Goal: Contribute content: Contribute content

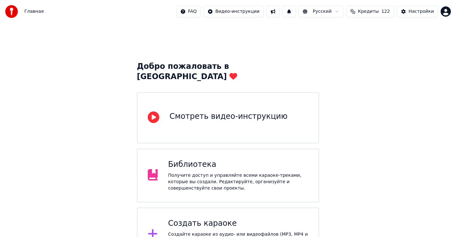
click at [199, 220] on div "Создать караоке Создайте караоке из аудио- или видеофайлов (MP3, MP4 и других),…" at bounding box center [238, 235] width 140 height 32
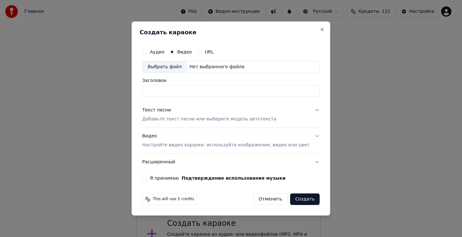
click at [171, 67] on div "Выбрать файл" at bounding box center [164, 67] width 44 height 12
type input "**********"
click at [266, 197] on button "Отменить" at bounding box center [270, 200] width 34 height 12
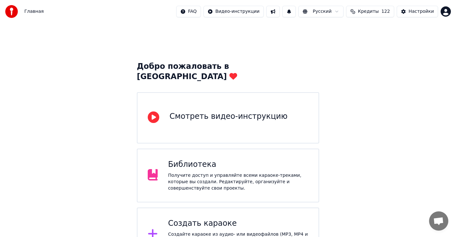
click at [211, 219] on div "Создать караоке" at bounding box center [238, 224] width 140 height 10
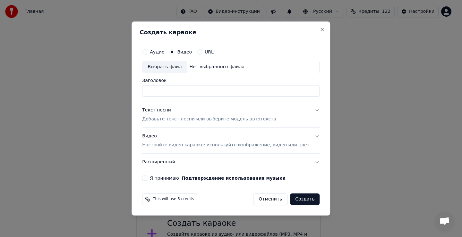
click at [172, 68] on div "Выбрать файл" at bounding box center [164, 67] width 44 height 12
type input "**********"
click at [164, 113] on div "Текст песни" at bounding box center [156, 110] width 29 height 6
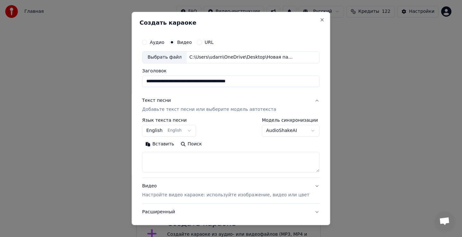
click at [181, 166] on textarea at bounding box center [230, 162] width 177 height 21
drag, startPoint x: 178, startPoint y: 167, endPoint x: 171, endPoint y: 148, distance: 20.2
click at [178, 165] on textarea at bounding box center [230, 162] width 177 height 21
click at [170, 146] on button "Вставить" at bounding box center [159, 144] width 35 height 10
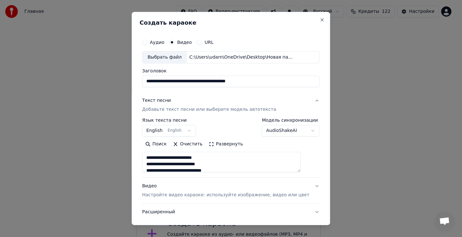
click at [188, 130] on button "English English" at bounding box center [169, 131] width 54 height 12
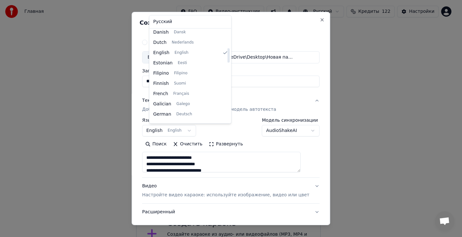
type textarea "**********"
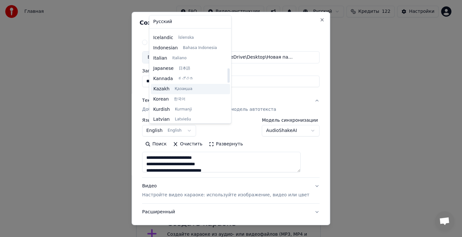
scroll to position [244, 0]
select select "**"
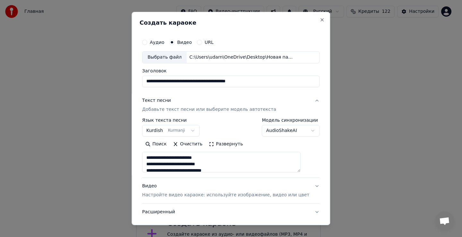
scroll to position [32, 0]
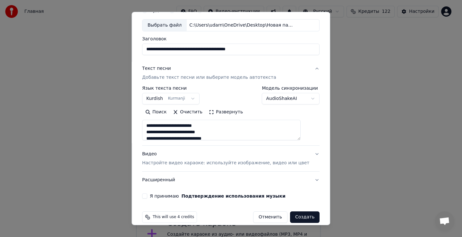
click at [147, 195] on button "Я принимаю Подтверждение использования музыки" at bounding box center [144, 196] width 5 height 5
click at [295, 217] on button "Создать" at bounding box center [304, 218] width 29 height 12
type textarea "**********"
drag, startPoint x: 295, startPoint y: 217, endPoint x: 285, endPoint y: 208, distance: 14.3
click at [294, 217] on div "Отменить Создать" at bounding box center [282, 218] width 74 height 12
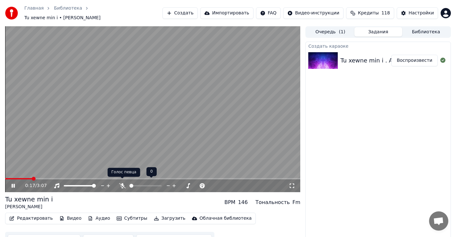
click at [121, 183] on icon at bounding box center [122, 185] width 6 height 5
click at [122, 183] on icon at bounding box center [123, 185] width 4 height 5
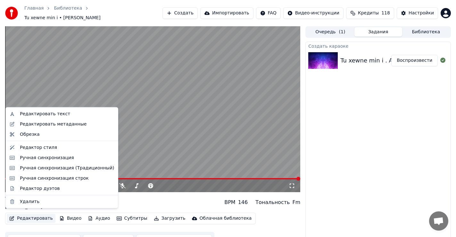
click at [35, 217] on button "Редактировать" at bounding box center [31, 218] width 49 height 9
click at [39, 114] on div "Редактировать текст" at bounding box center [45, 114] width 50 height 6
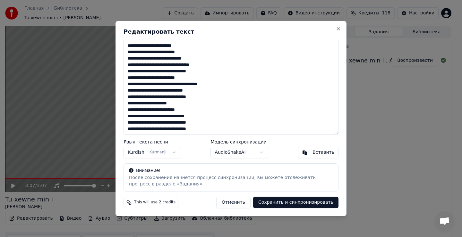
click at [205, 64] on textarea "**********" at bounding box center [230, 87] width 215 height 95
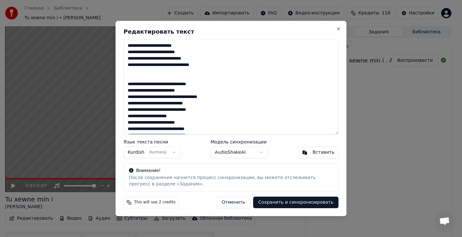
click at [201, 104] on textarea "**********" at bounding box center [230, 87] width 215 height 95
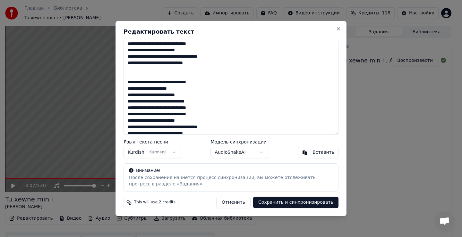
scroll to position [46, 0]
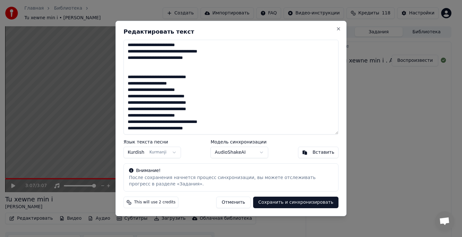
click at [201, 97] on textarea "**********" at bounding box center [230, 87] width 215 height 95
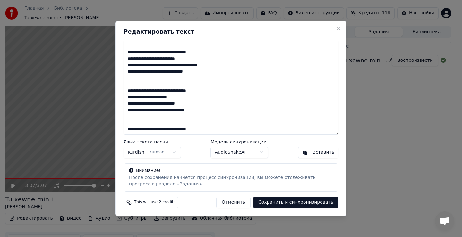
scroll to position [32, 0]
type textarea "**********"
click at [166, 153] on button "[PERSON_NAME]" at bounding box center [151, 153] width 57 height 12
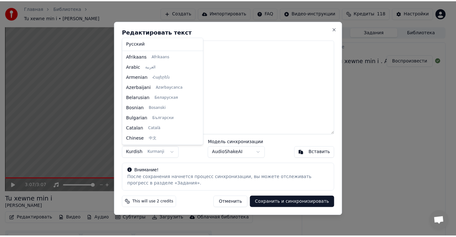
scroll to position [236, 0]
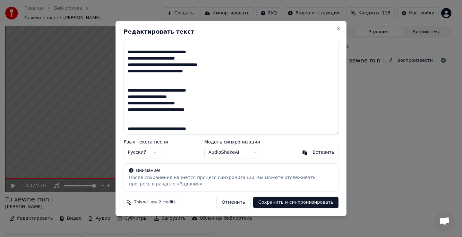
click at [300, 205] on button "Сохранить и синхронизировать" at bounding box center [295, 203] width 85 height 12
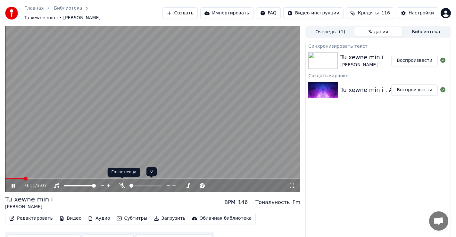
click at [122, 183] on icon at bounding box center [122, 185] width 6 height 5
click at [11, 183] on icon at bounding box center [17, 185] width 15 height 5
click at [63, 173] on video at bounding box center [152, 109] width 295 height 166
click at [5, 180] on span at bounding box center [7, 179] width 4 height 4
click at [13, 184] on icon at bounding box center [17, 185] width 15 height 5
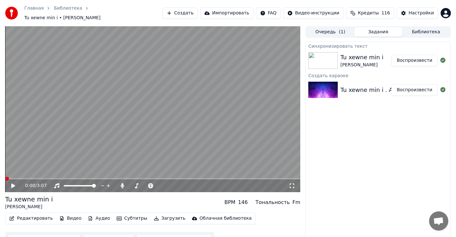
click at [5, 179] on span at bounding box center [7, 179] width 4 height 4
click at [30, 216] on button "Редактировать" at bounding box center [31, 218] width 49 height 9
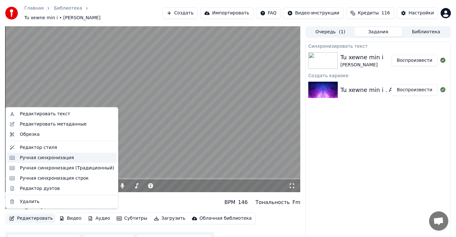
click at [51, 159] on div "Ручная синхронизация" at bounding box center [47, 158] width 54 height 6
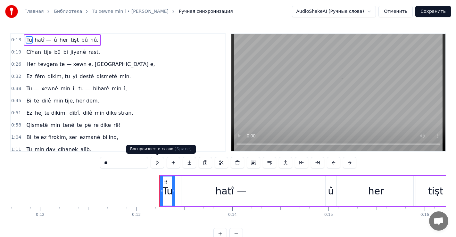
scroll to position [0, 1241]
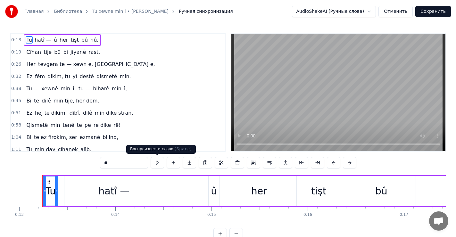
click at [157, 163] on button at bounding box center [157, 163] width 13 height 12
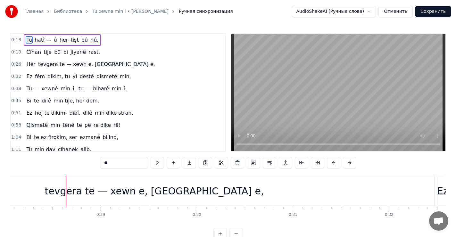
scroll to position [0, 2556]
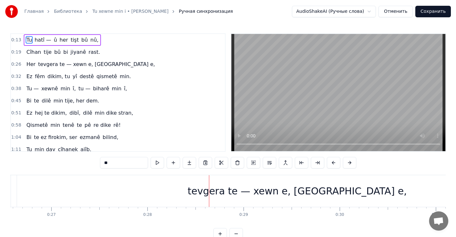
drag, startPoint x: 288, startPoint y: 192, endPoint x: 282, endPoint y: 193, distance: 5.9
click at [282, 193] on div "tevgera te — xewn e, [GEOGRAPHIC_DATA] e," at bounding box center [297, 191] width 219 height 14
type input "**********"
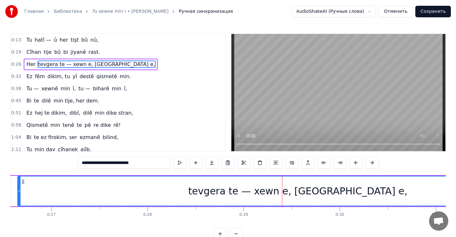
click at [322, 195] on div "tevgera te — xewn e, [GEOGRAPHIC_DATA] e," at bounding box center [298, 191] width 219 height 14
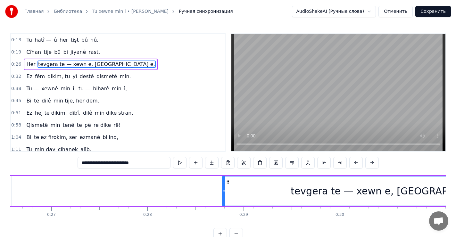
drag, startPoint x: 19, startPoint y: 189, endPoint x: 223, endPoint y: 191, distance: 204.9
click at [223, 191] on div at bounding box center [224, 191] width 3 height 29
drag, startPoint x: 401, startPoint y: 193, endPoint x: 343, endPoint y: 193, distance: 58.0
click at [344, 195] on div "tevgera te — xewn e, [GEOGRAPHIC_DATA] e," at bounding box center [400, 191] width 219 height 14
drag, startPoint x: 338, startPoint y: 187, endPoint x: 310, endPoint y: 189, distance: 28.3
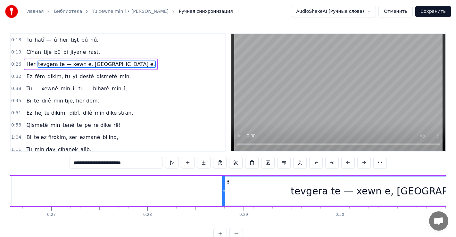
click at [315, 190] on div "tevgera te — xewn e, [GEOGRAPHIC_DATA] e," at bounding box center [401, 191] width 356 height 29
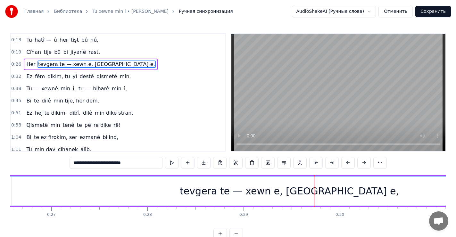
drag, startPoint x: 225, startPoint y: 191, endPoint x: 8, endPoint y: 198, distance: 216.5
click at [7, 196] on div "**********" at bounding box center [228, 120] width 456 height 240
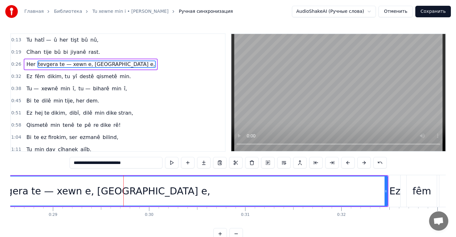
scroll to position [0, 2753]
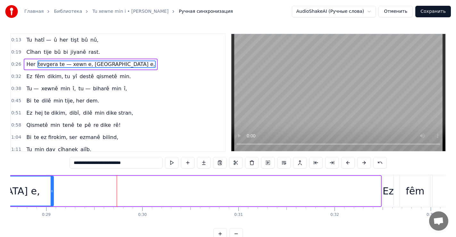
drag, startPoint x: 380, startPoint y: 188, endPoint x: 62, endPoint y: 220, distance: 319.0
click at [53, 204] on div at bounding box center [52, 191] width 3 height 29
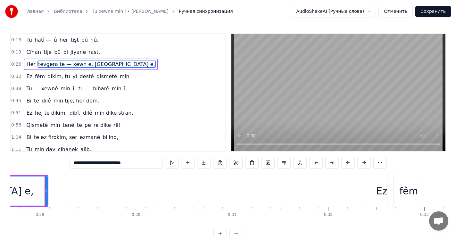
scroll to position [0, 2399]
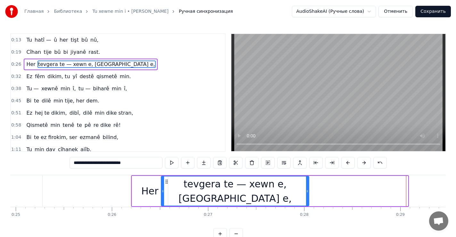
drag, startPoint x: 407, startPoint y: 189, endPoint x: 308, endPoint y: 190, distance: 99.1
click at [308, 190] on icon at bounding box center [307, 191] width 3 height 5
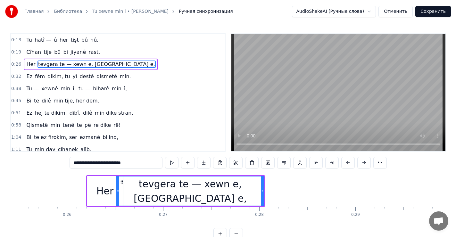
scroll to position [0, 2444]
drag, startPoint x: 220, startPoint y: 194, endPoint x: 241, endPoint y: 193, distance: 21.2
click at [241, 193] on div "tevgera te — xewn e, [GEOGRAPHIC_DATA] e," at bounding box center [190, 191] width 147 height 29
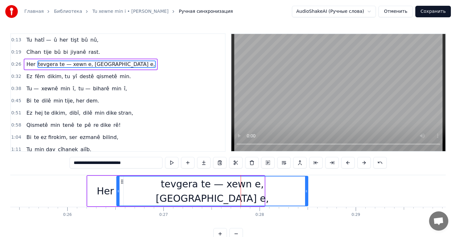
drag, startPoint x: 264, startPoint y: 192, endPoint x: 307, endPoint y: 195, distance: 43.7
click at [307, 195] on div at bounding box center [306, 191] width 3 height 29
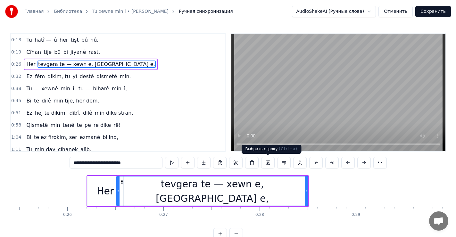
click at [263, 145] on div "Выбрать строку ( Ctrl+a ) Выбрать строку ( Ctrl+a )" at bounding box center [272, 149] width 60 height 9
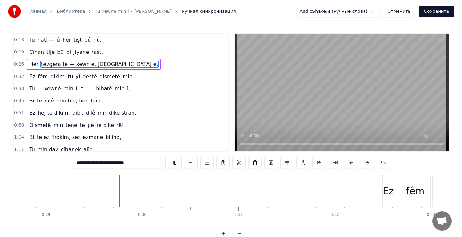
scroll to position [0, 2758]
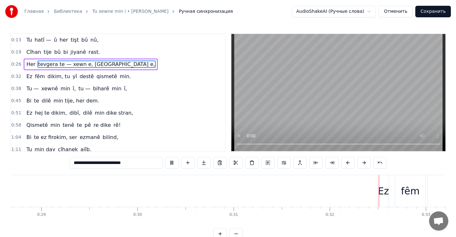
click at [398, 13] on button "Отменить" at bounding box center [396, 12] width 34 height 12
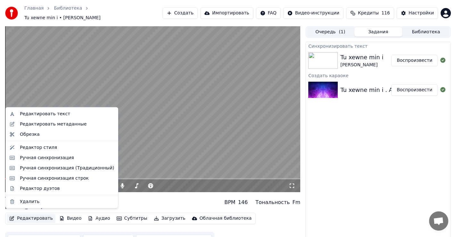
click at [26, 217] on button "Редактировать" at bounding box center [31, 218] width 49 height 9
click at [30, 189] on div "Редактор дуэтов" at bounding box center [40, 188] width 40 height 6
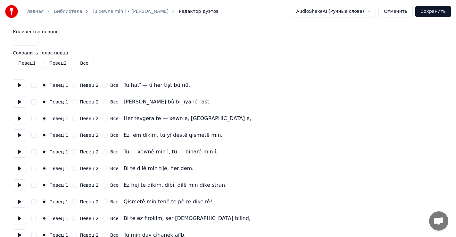
click at [404, 13] on button "Отменить" at bounding box center [396, 12] width 34 height 12
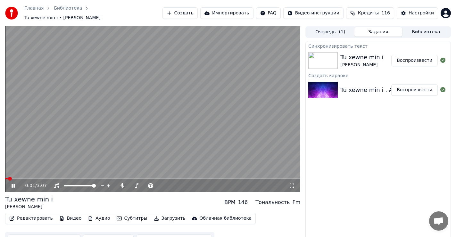
click at [11, 183] on icon at bounding box center [17, 185] width 15 height 5
drag, startPoint x: 12, startPoint y: 177, endPoint x: 4, endPoint y: 176, distance: 8.7
click at [4, 176] on div "0:02 / 3:07 Tu xewne min i [PERSON_NAME] BPM 146 Тональность Fm Редактировать В…" at bounding box center [228, 137] width 456 height 222
click at [5, 179] on span at bounding box center [7, 179] width 4 height 4
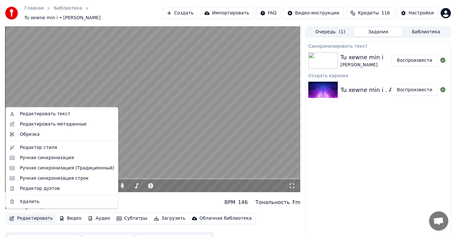
click at [32, 217] on button "Редактировать" at bounding box center [31, 218] width 49 height 9
click at [42, 116] on div "Редактировать текст" at bounding box center [45, 114] width 50 height 6
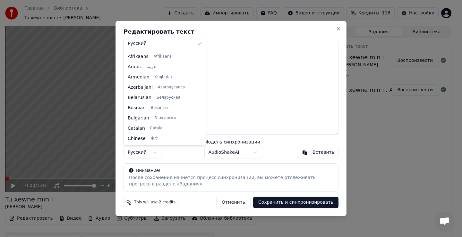
click at [153, 152] on body "Главная Библиотека Tu xewne min i • [PERSON_NAME] Импортировать FAQ Видео-инстр…" at bounding box center [228, 118] width 456 height 237
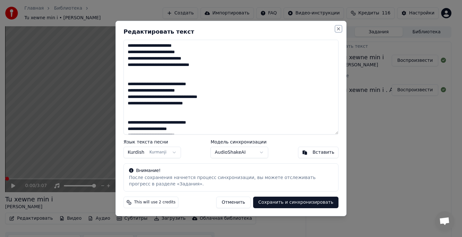
click at [337, 27] on button "Close" at bounding box center [338, 28] width 5 height 5
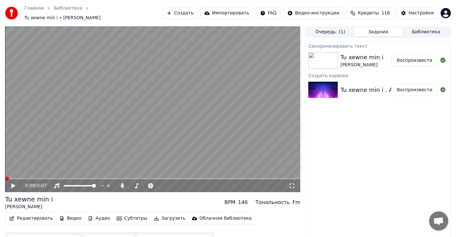
click at [424, 87] on button "Воспроизвести" at bounding box center [414, 90] width 46 height 12
click at [13, 183] on icon at bounding box center [17, 185] width 15 height 5
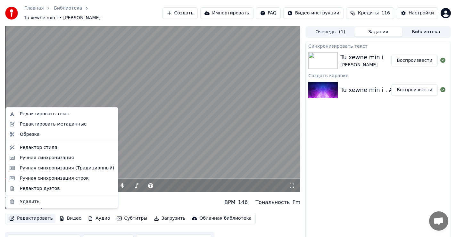
click at [31, 216] on button "Редактировать" at bounding box center [31, 218] width 49 height 9
click at [51, 115] on div "Редактировать текст" at bounding box center [45, 114] width 50 height 6
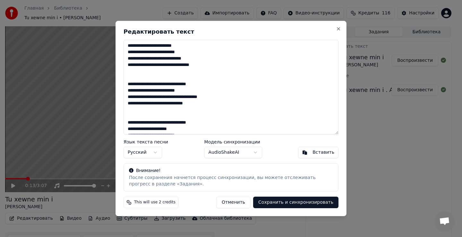
click at [151, 152] on body "Главная Библиотека Tu xewne min i • [PERSON_NAME] Импортировать FAQ Видео-инстр…" at bounding box center [228, 118] width 456 height 237
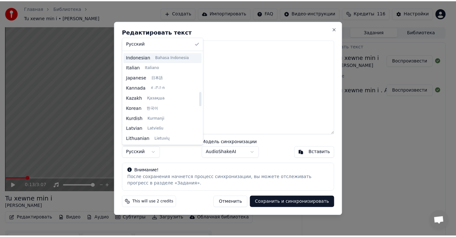
scroll to position [256, 0]
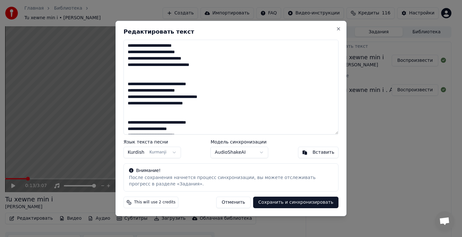
click at [302, 204] on button "Сохранить и синхронизировать" at bounding box center [295, 203] width 85 height 12
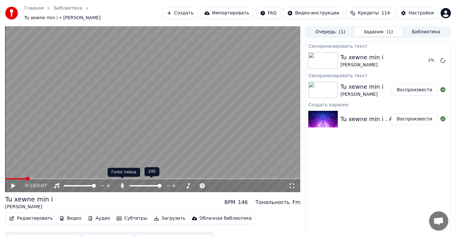
click at [122, 183] on icon at bounding box center [123, 185] width 4 height 5
click at [5, 177] on span at bounding box center [7, 179] width 4 height 4
click at [443, 58] on icon at bounding box center [442, 60] width 5 height 5
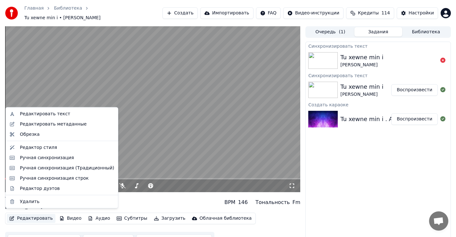
click at [25, 214] on button "Редактировать" at bounding box center [31, 218] width 49 height 9
click at [45, 116] on div "Редактировать текст" at bounding box center [45, 114] width 50 height 6
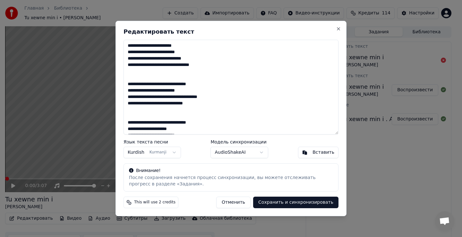
click at [300, 202] on button "Сохранить и синхронизировать" at bounding box center [295, 203] width 85 height 12
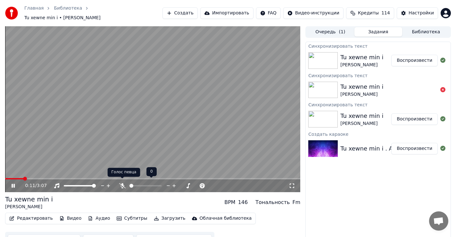
click at [122, 183] on icon at bounding box center [122, 185] width 6 height 5
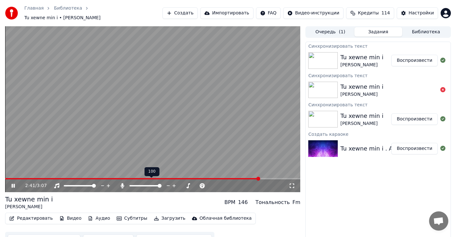
click at [122, 183] on icon at bounding box center [122, 185] width 6 height 5
click at [13, 184] on icon at bounding box center [13, 186] width 4 height 4
click at [47, 178] on span at bounding box center [152, 178] width 295 height 1
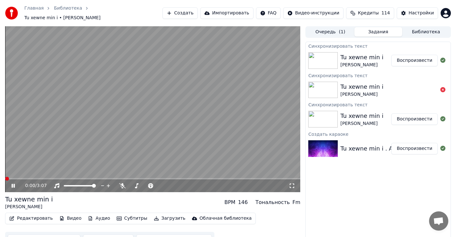
click at [5, 177] on span at bounding box center [7, 179] width 4 height 4
click at [14, 184] on icon at bounding box center [13, 186] width 3 height 4
click at [5, 177] on span at bounding box center [7, 179] width 4 height 4
click at [157, 215] on button "Загрузить" at bounding box center [169, 218] width 37 height 9
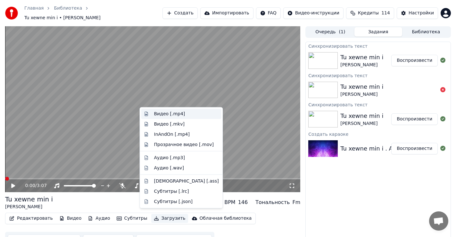
click at [165, 113] on div "Видео [.mp4]" at bounding box center [169, 114] width 31 height 6
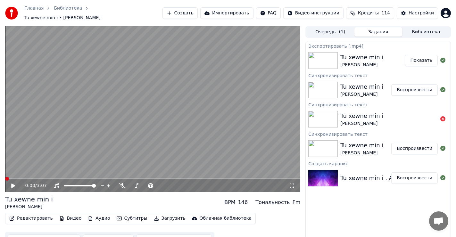
click at [420, 58] on button "Показать" at bounding box center [421, 61] width 33 height 12
